Goal: Task Accomplishment & Management: Complete application form

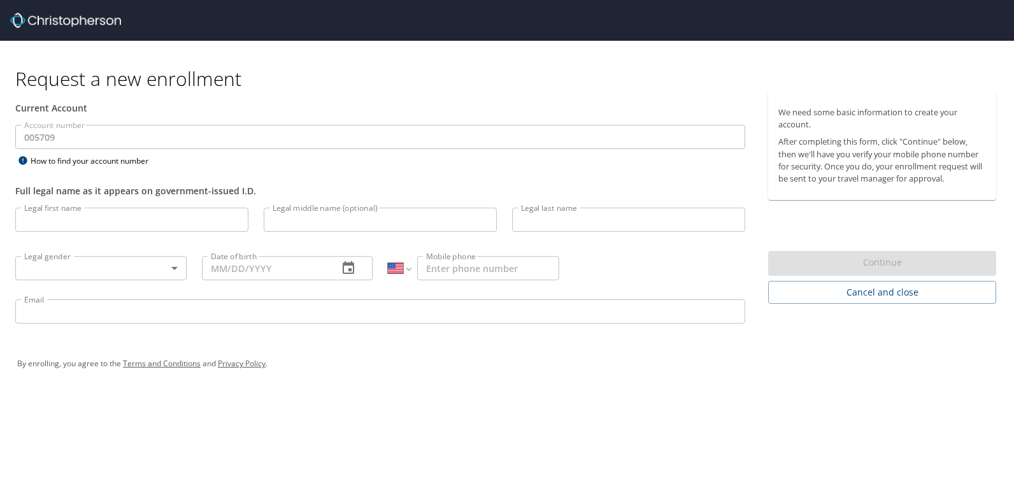
select select "US"
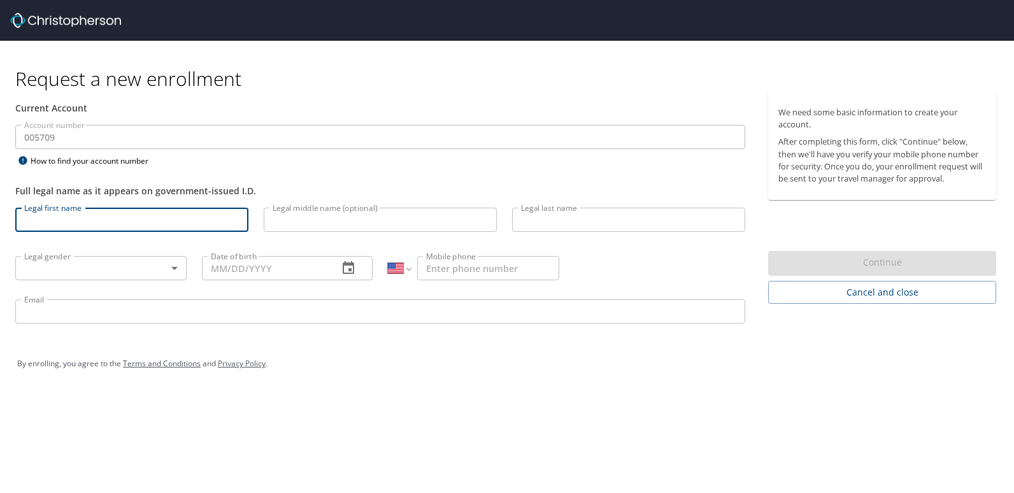
click at [63, 223] on input "Legal first name" at bounding box center [131, 220] width 233 height 24
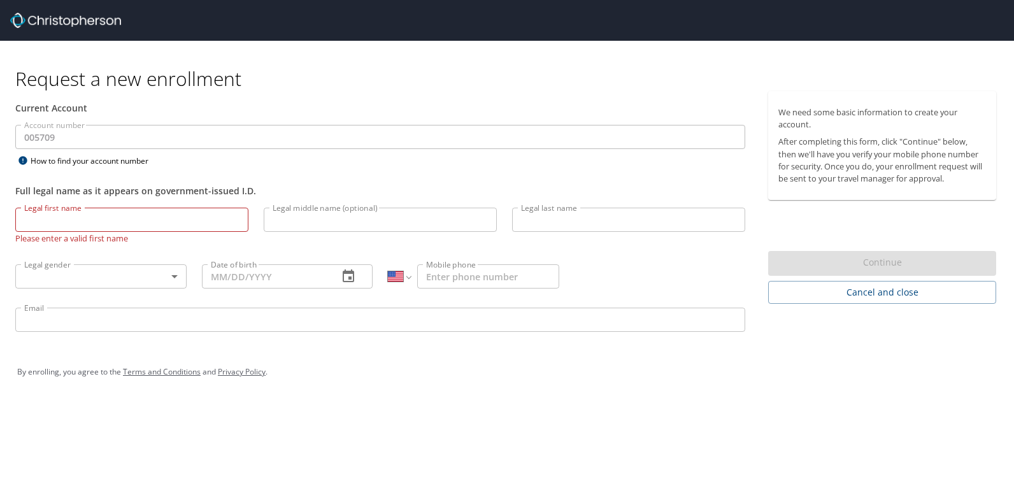
click at [428, 466] on div "Request a new enrollment Current Account Account number 005709 Account number H…" at bounding box center [507, 246] width 1014 height 493
click at [42, 222] on input "Legal first name" at bounding box center [131, 220] width 233 height 24
type input "Katerance"
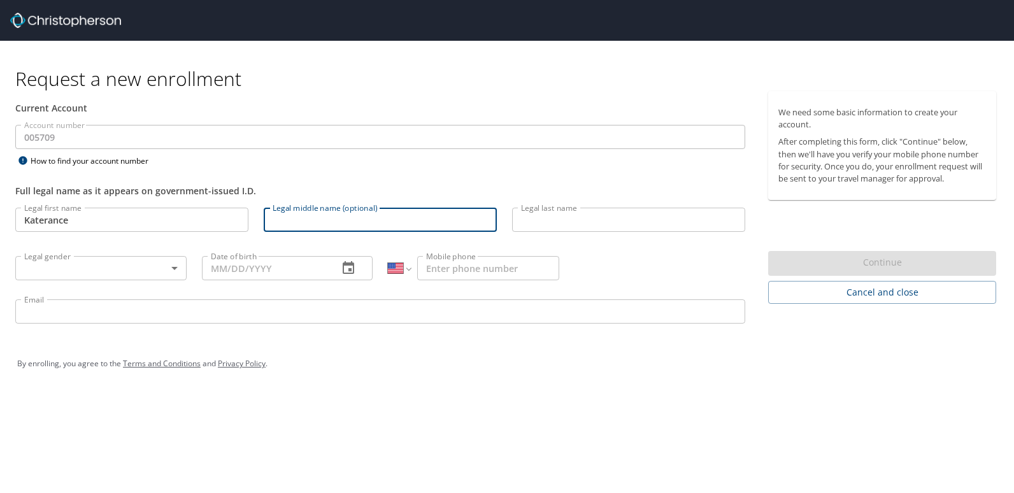
click at [365, 225] on input "Legal middle name (optional)" at bounding box center [380, 220] width 233 height 24
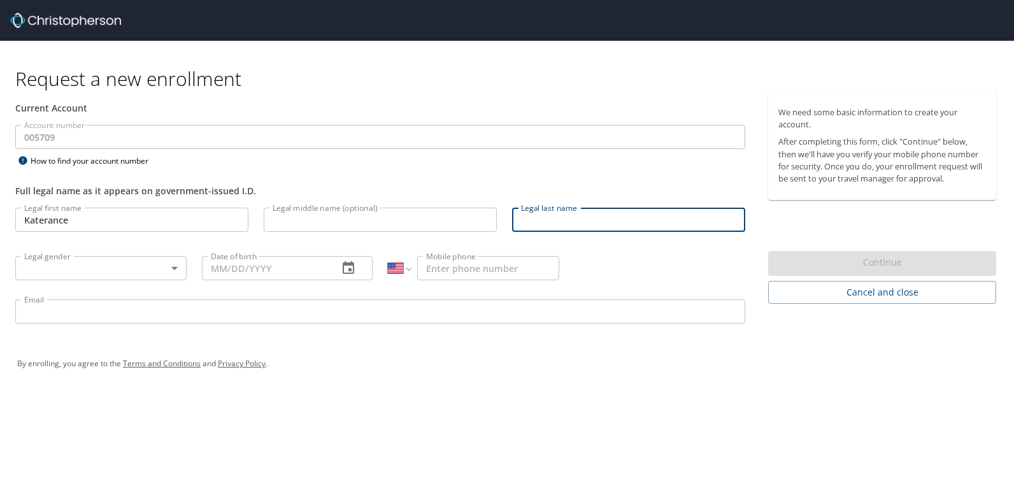
click at [538, 222] on input "Legal last name" at bounding box center [628, 220] width 233 height 24
type input "[PERSON_NAME]"
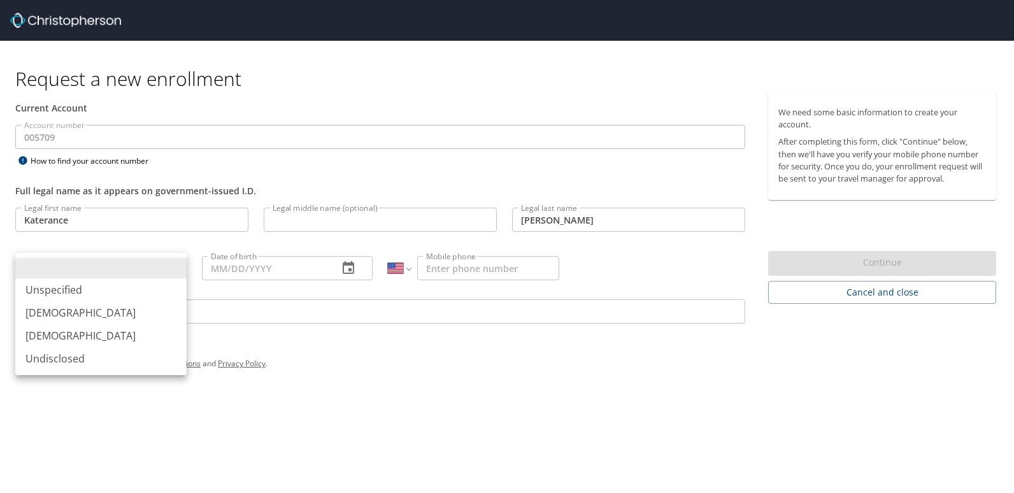
click at [170, 264] on body "Request a new enrollment Current Account Account number 005709 Account number H…" at bounding box center [507, 246] width 1014 height 493
click at [53, 313] on li "[DEMOGRAPHIC_DATA]" at bounding box center [100, 312] width 171 height 23
type input "[DEMOGRAPHIC_DATA]"
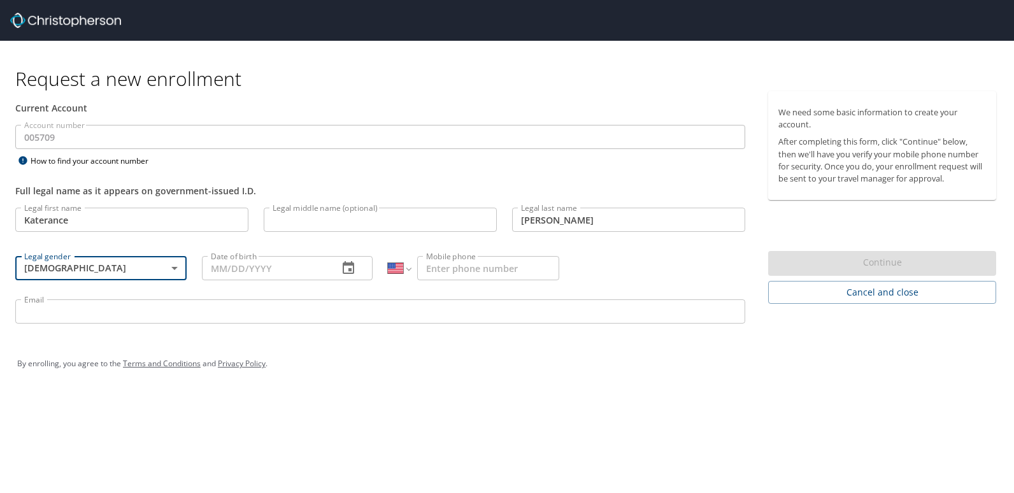
click at [298, 275] on input "Date of birth" at bounding box center [265, 268] width 127 height 24
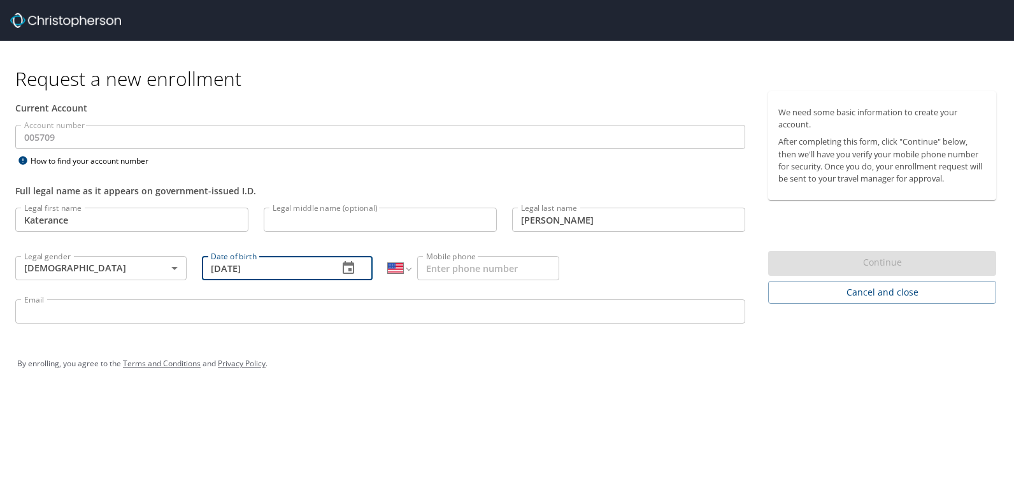
type input "[DATE]"
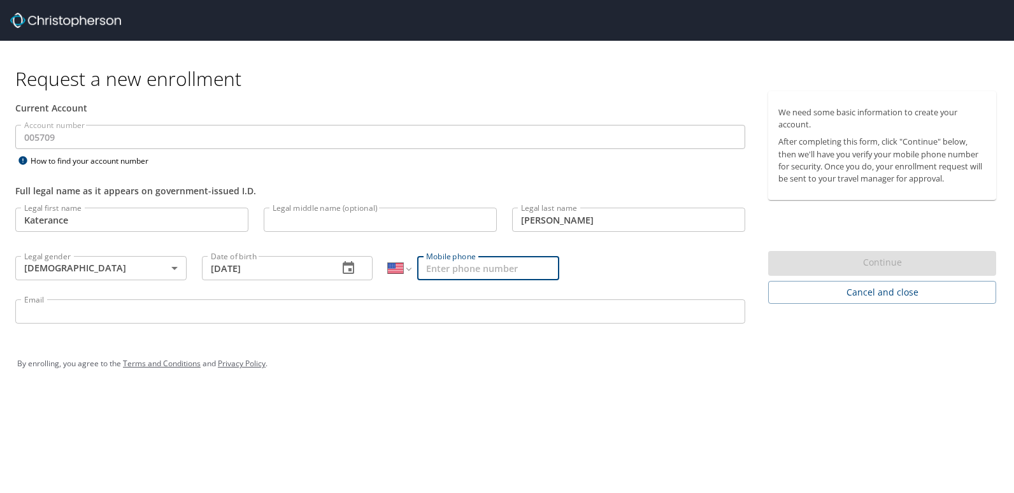
click at [435, 274] on input "Mobile phone" at bounding box center [488, 268] width 142 height 24
type input "[PHONE_NUMBER]"
click at [36, 312] on input "Email" at bounding box center [380, 311] width 730 height 24
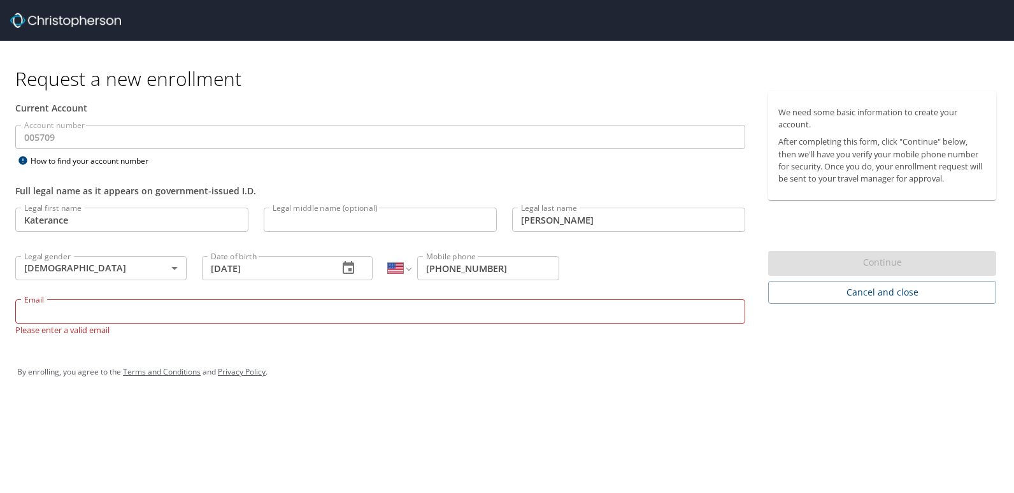
click at [52, 313] on input "Email" at bounding box center [380, 311] width 730 height 24
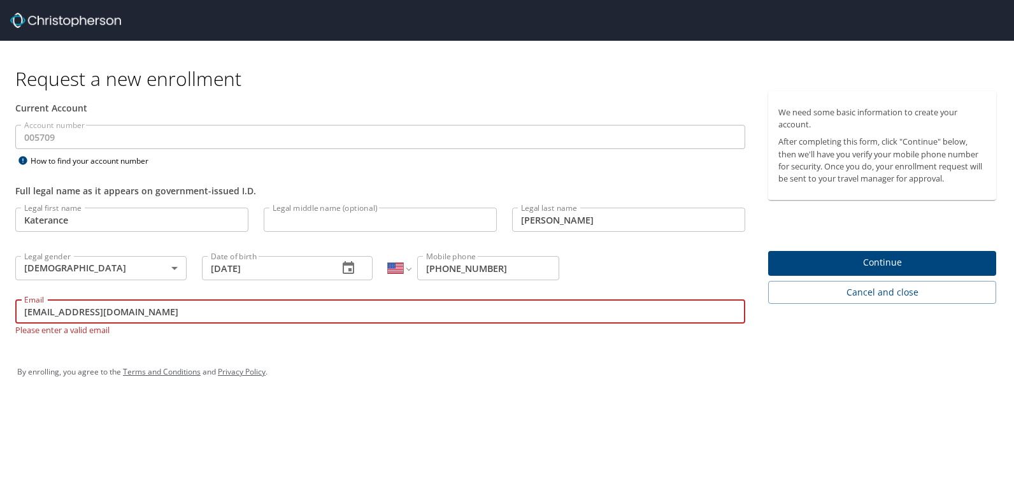
type input "[EMAIL_ADDRESS][DOMAIN_NAME]"
click at [914, 266] on span "Continue" at bounding box center [883, 263] width 208 height 16
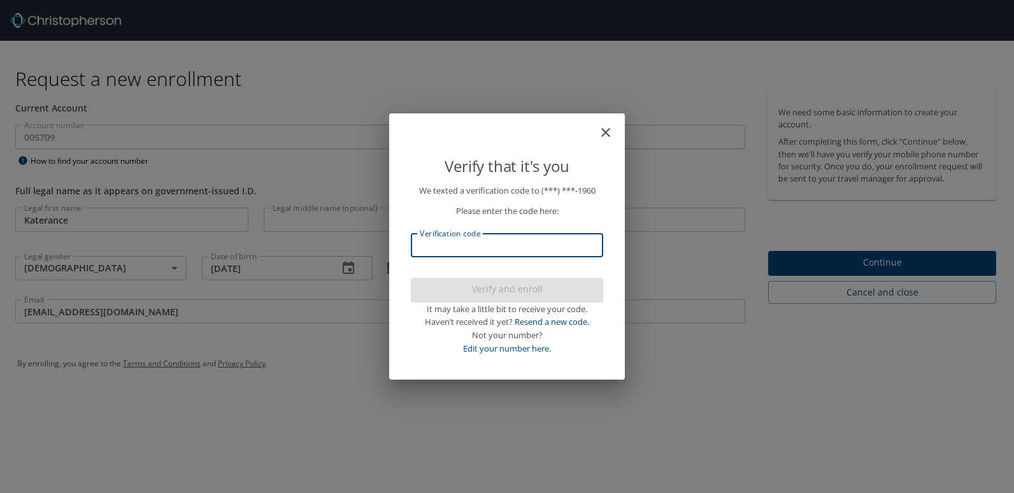
click at [429, 245] on input "Verification code" at bounding box center [507, 245] width 192 height 24
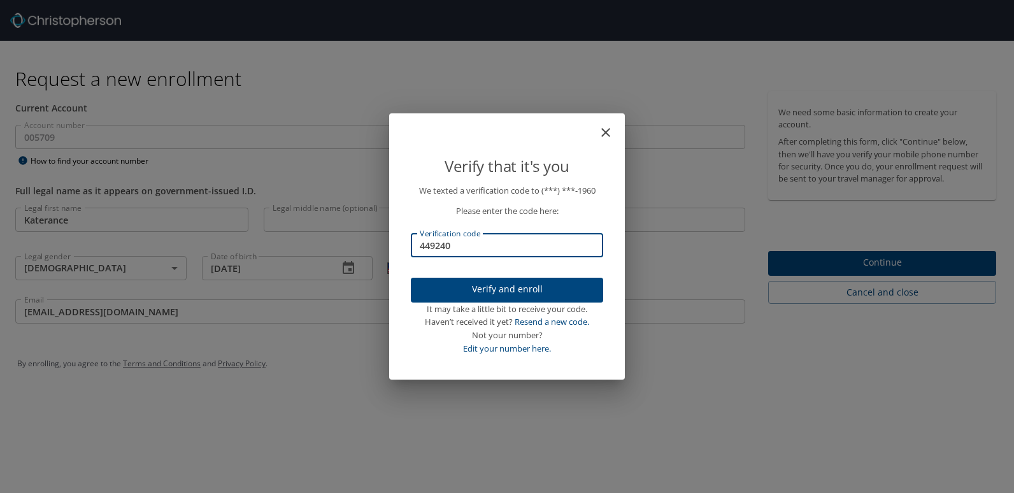
type input "449240"
click at [525, 289] on span "Verify and enroll" at bounding box center [507, 290] width 172 height 16
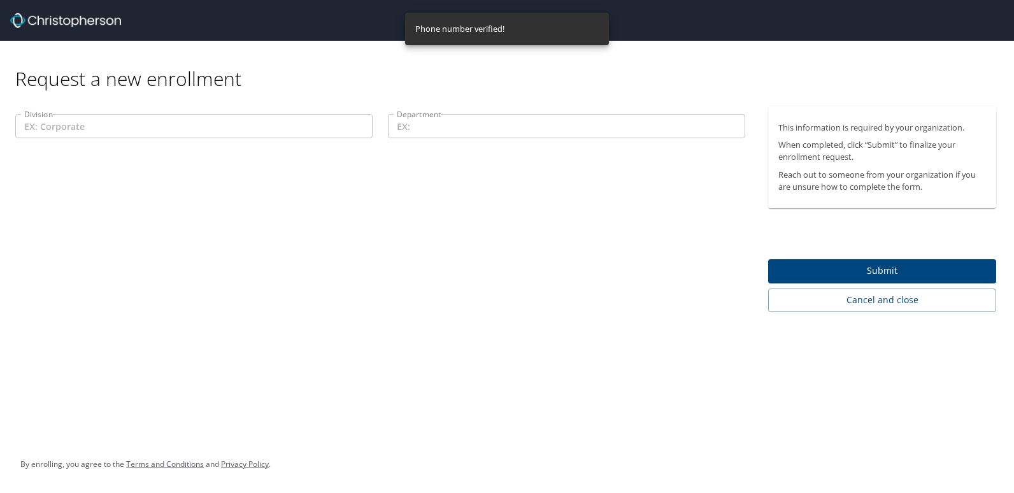
click at [41, 126] on input "Division" at bounding box center [193, 126] width 357 height 24
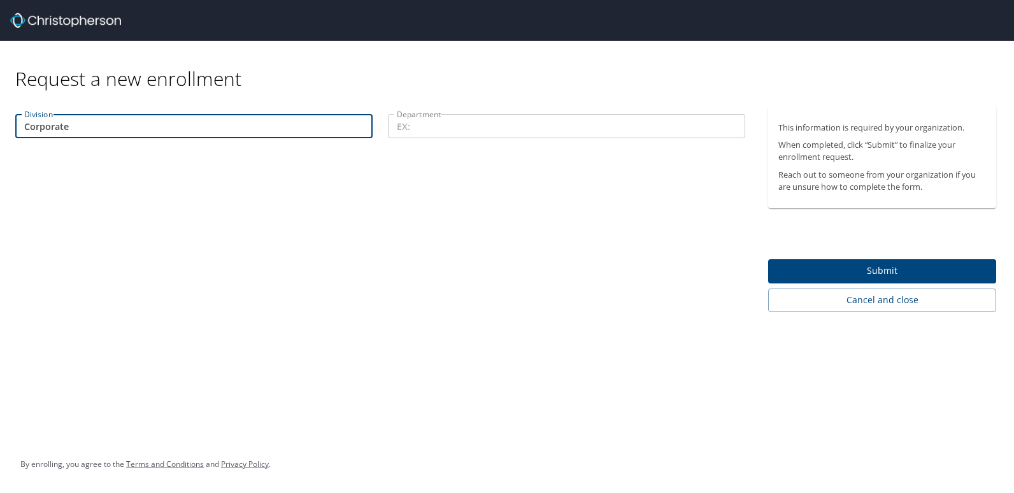
type input "Corporate"
click at [436, 131] on input "Department" at bounding box center [566, 126] width 357 height 24
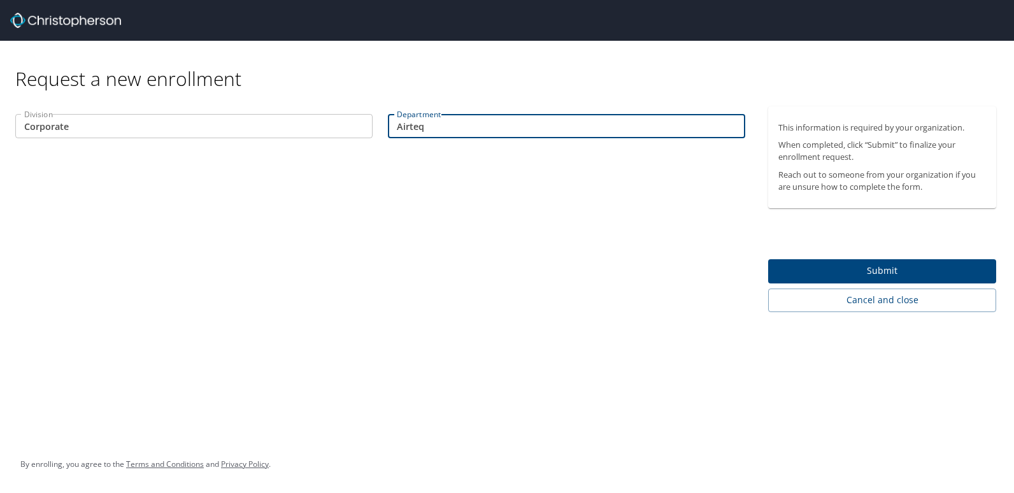
type input "Airteq"
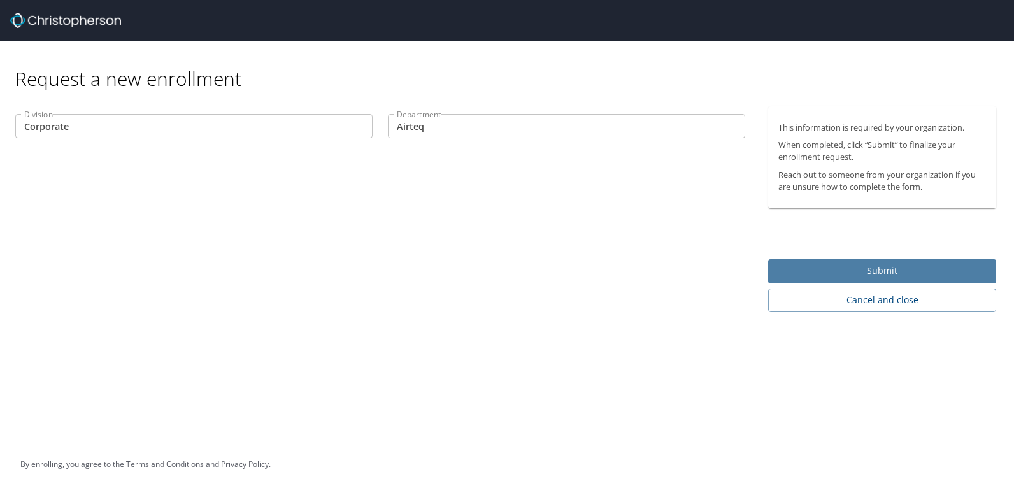
click at [863, 262] on button "Submit" at bounding box center [882, 271] width 228 height 25
